Goal: Transaction & Acquisition: Book appointment/travel/reservation

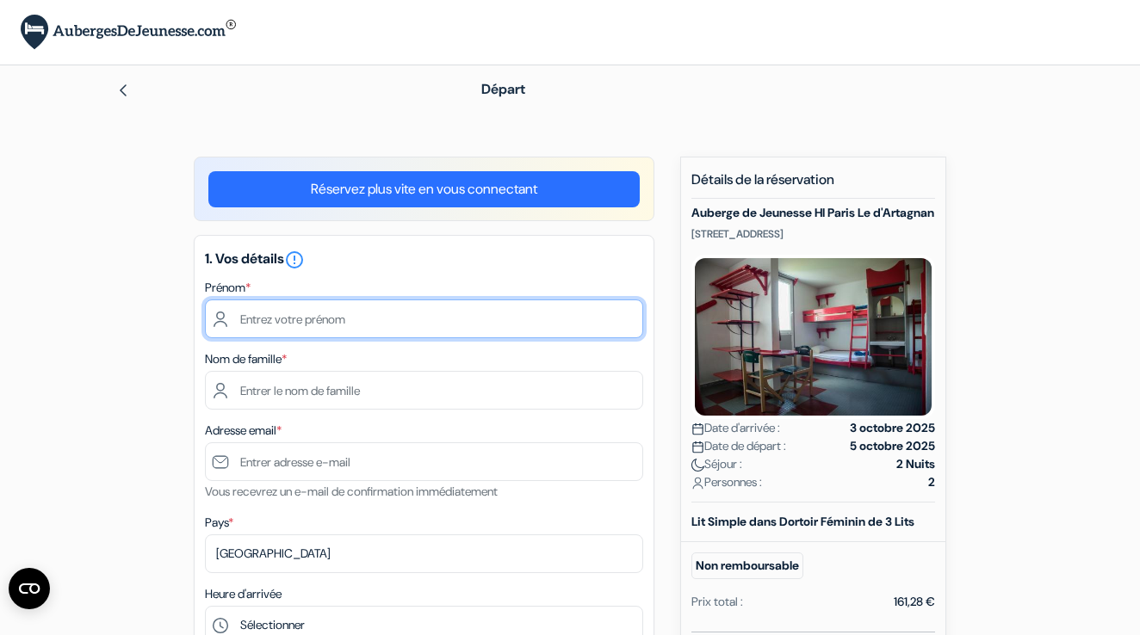
click at [303, 322] on input "text" at bounding box center [424, 319] width 438 height 39
type input "Susanne"
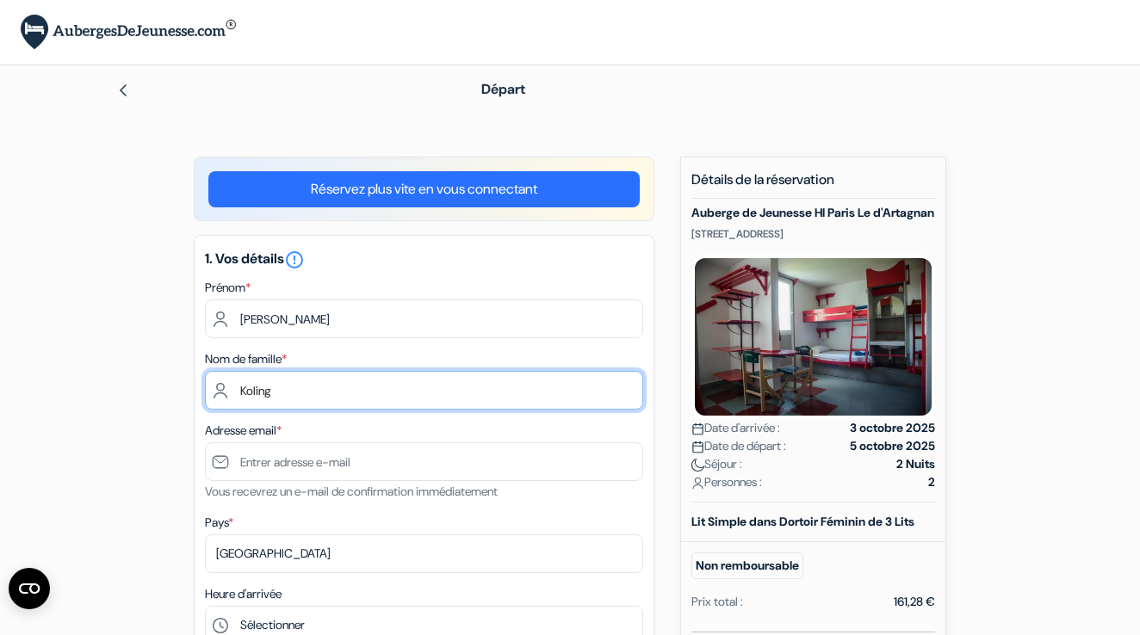
type input "Koling"
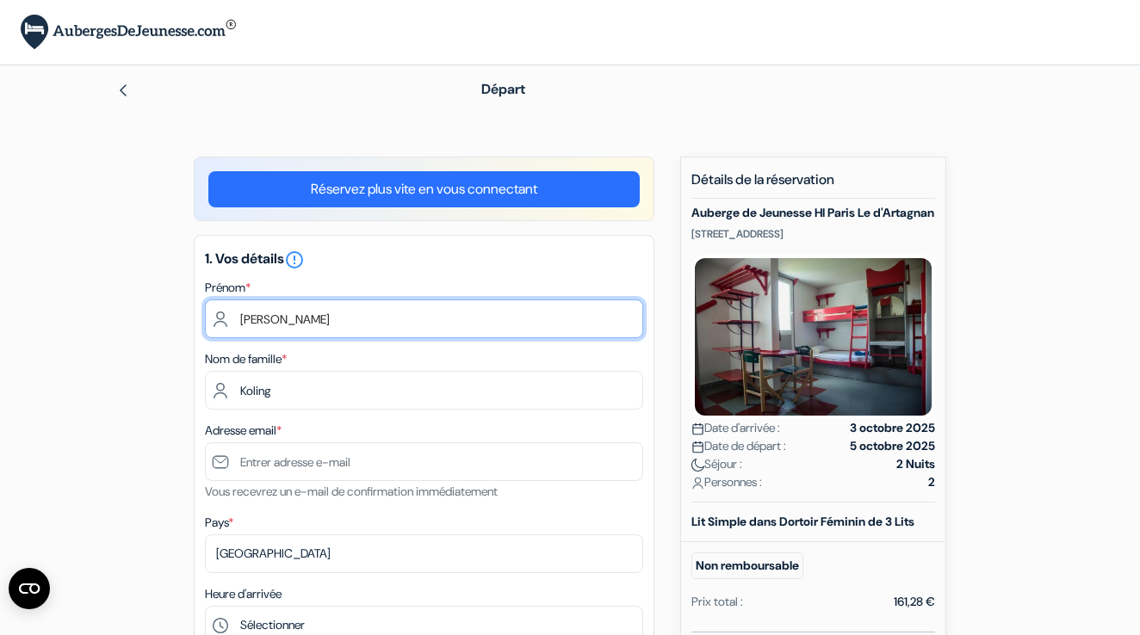
click at [323, 320] on input "Susanne" at bounding box center [424, 319] width 438 height 39
type input "S"
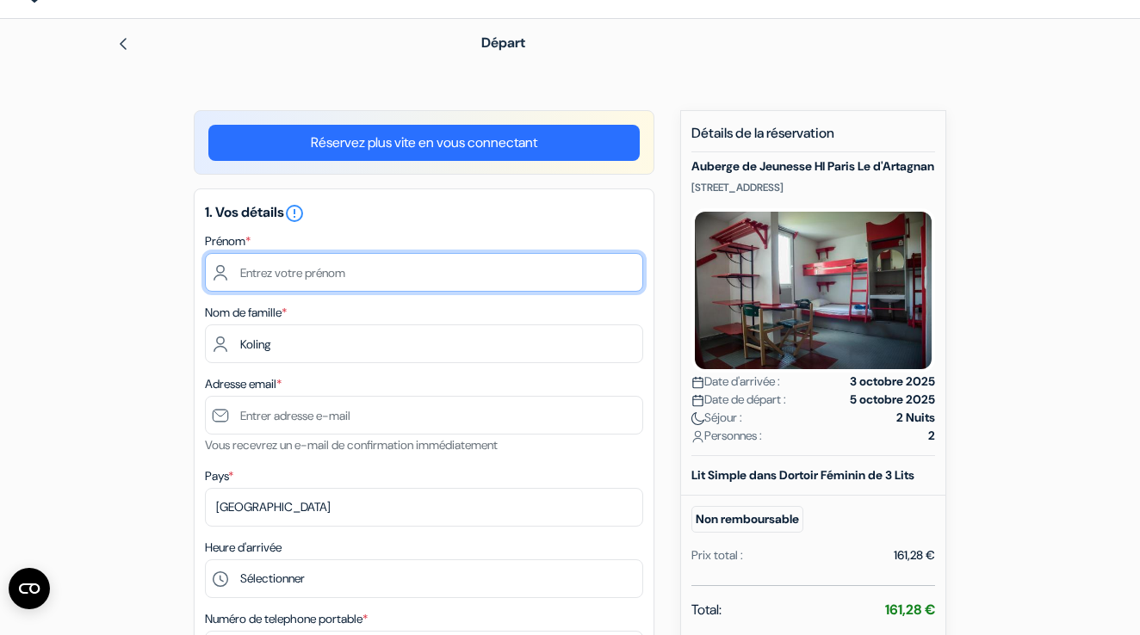
scroll to position [24, 0]
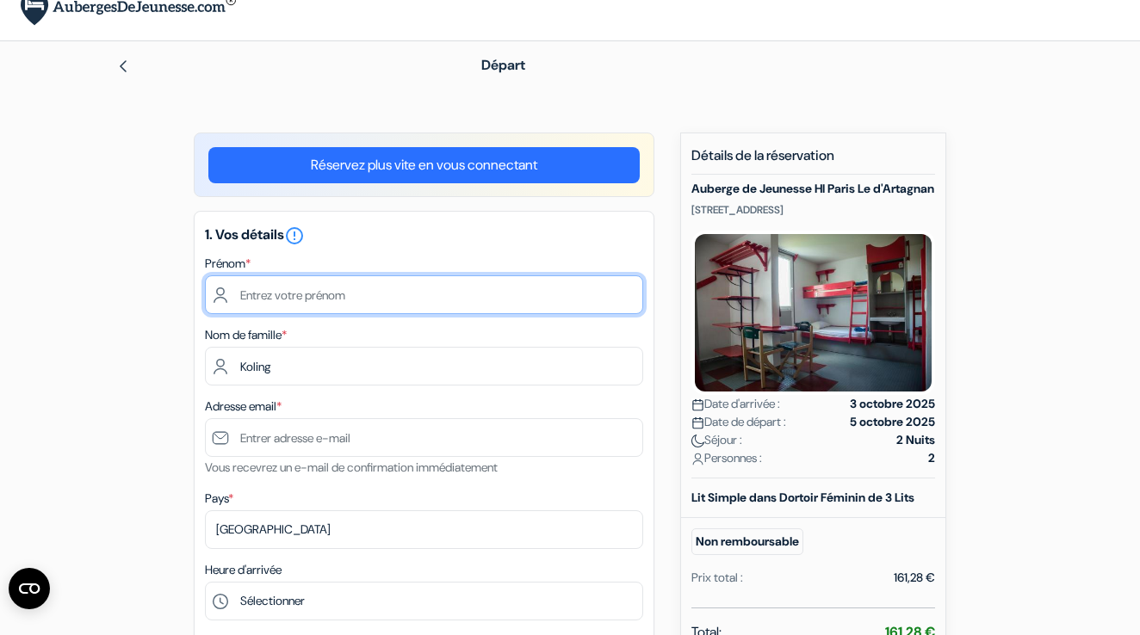
click at [339, 289] on input "text" at bounding box center [424, 295] width 438 height 39
type input "Susanne"
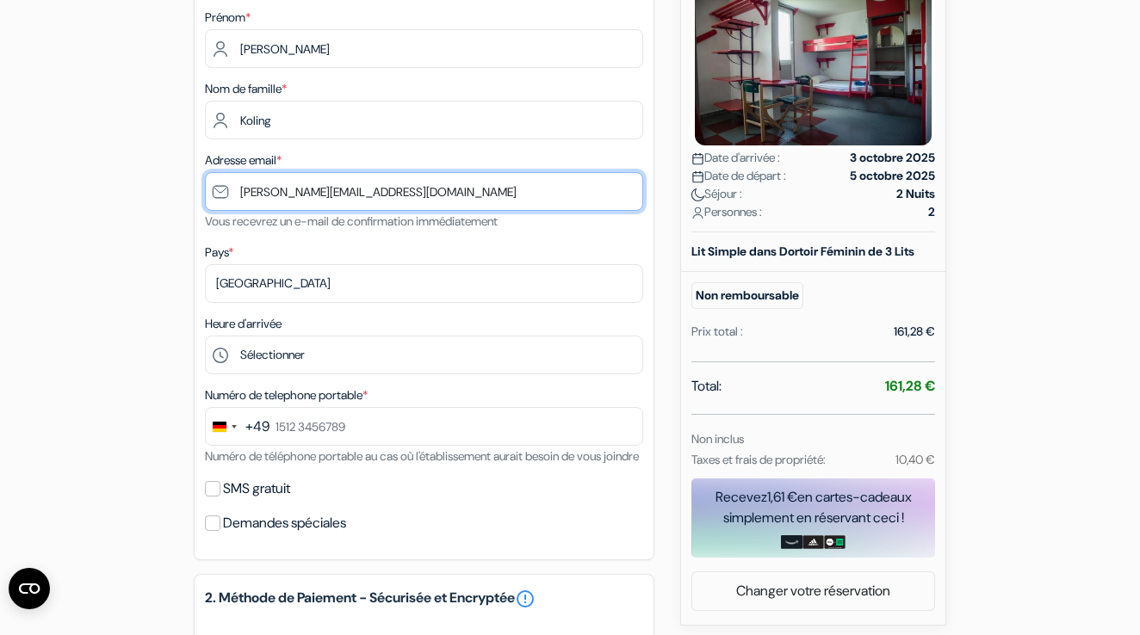
scroll to position [276, 0]
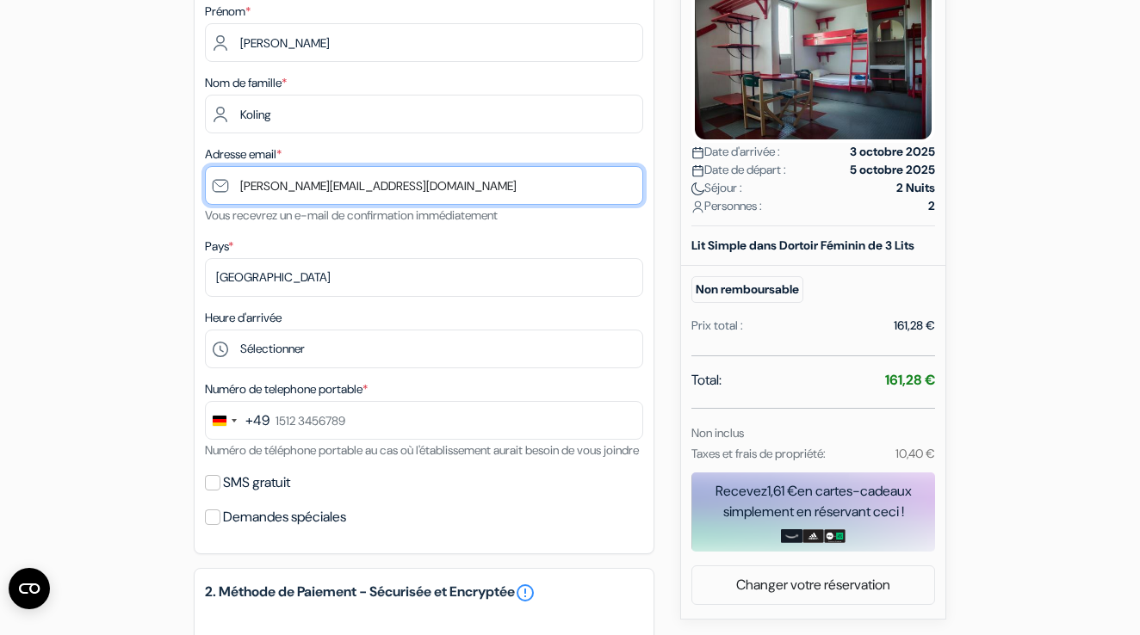
type input "[PERSON_NAME][EMAIL_ADDRESS][DOMAIN_NAME]"
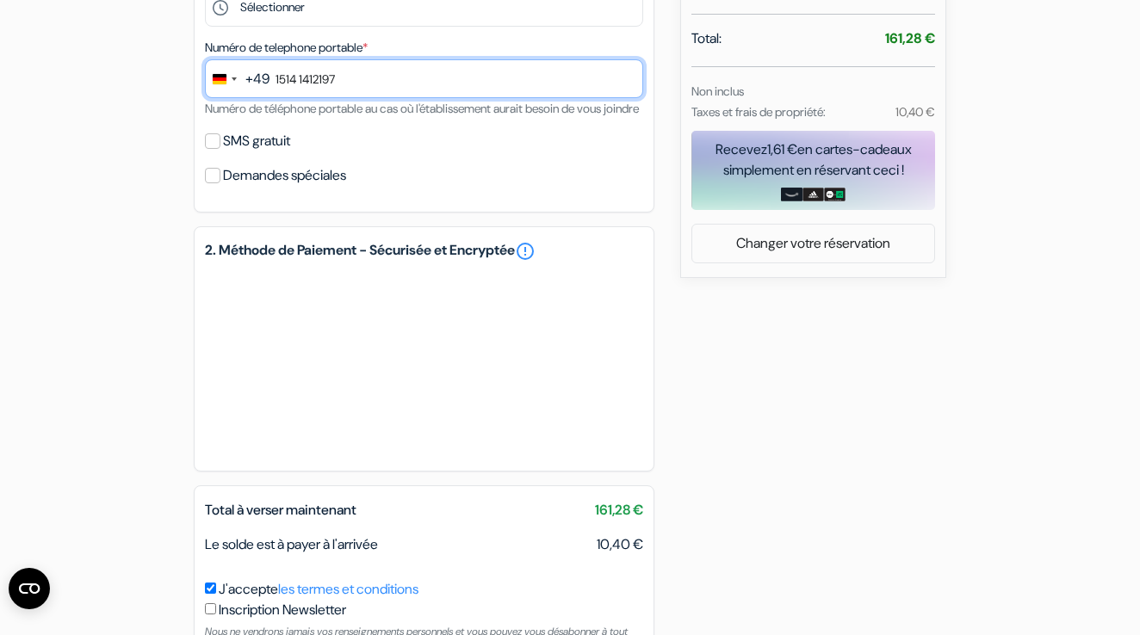
scroll to position [618, 0]
type input "1514 1412197"
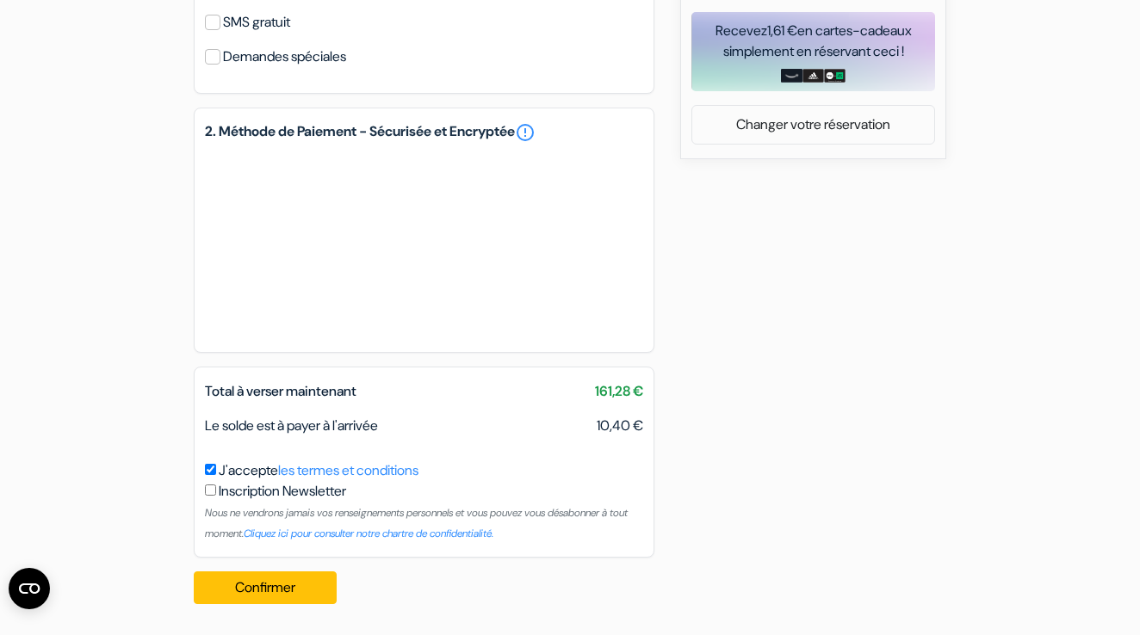
scroll to position [758, 0]
click at [279, 591] on button "Confirmer Loading..." at bounding box center [265, 588] width 143 height 33
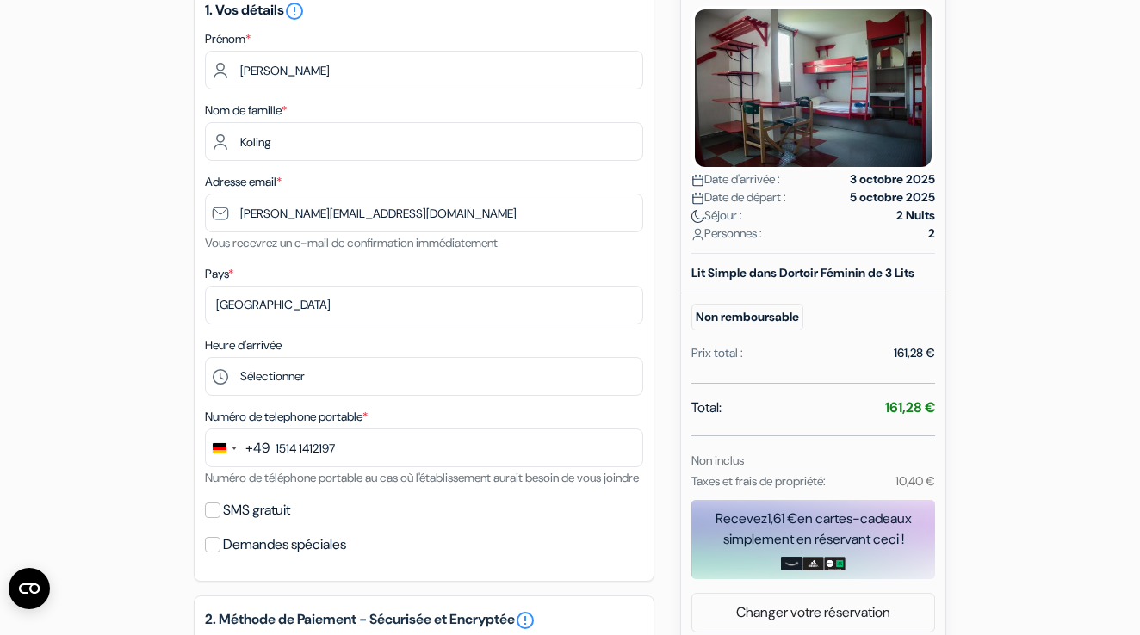
scroll to position [242, 0]
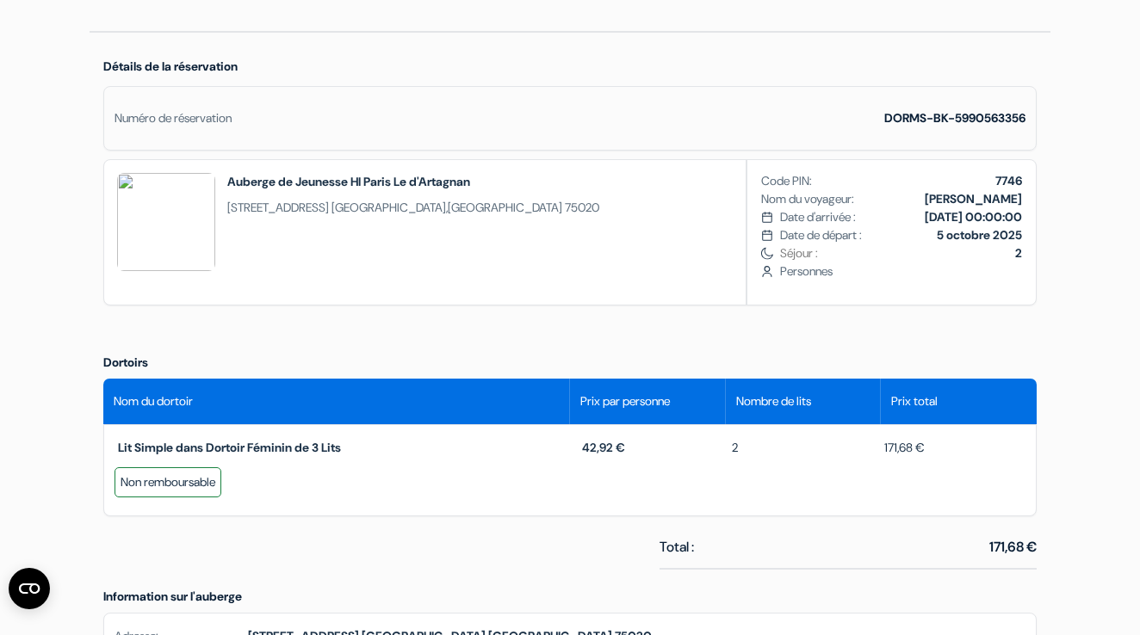
scroll to position [450, 0]
